Goal: Task Accomplishment & Management: Complete application form

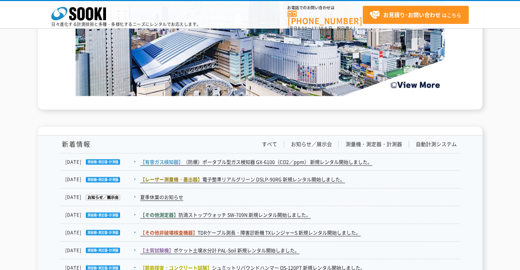
scroll to position [888, 0]
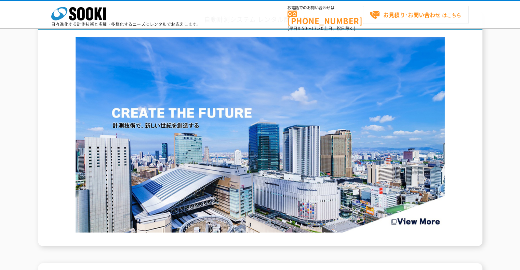
click at [427, 16] on strong "お見積り･お問い合わせ" at bounding box center [411, 15] width 57 height 8
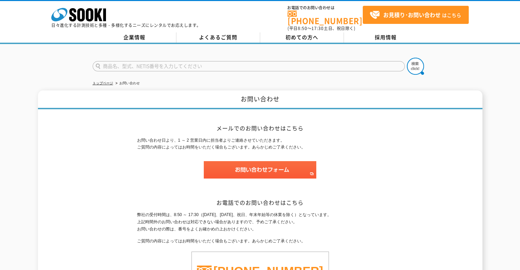
scroll to position [68, 0]
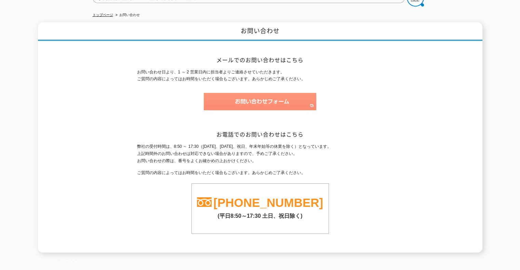
click at [286, 93] on img at bounding box center [260, 101] width 112 height 17
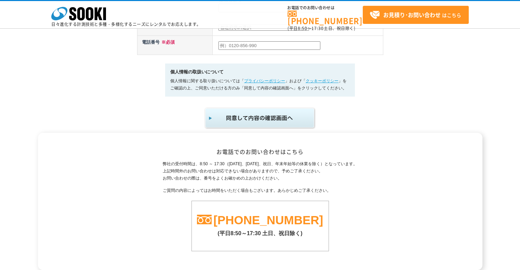
scroll to position [471, 0]
